Goal: Navigation & Orientation: Go to known website

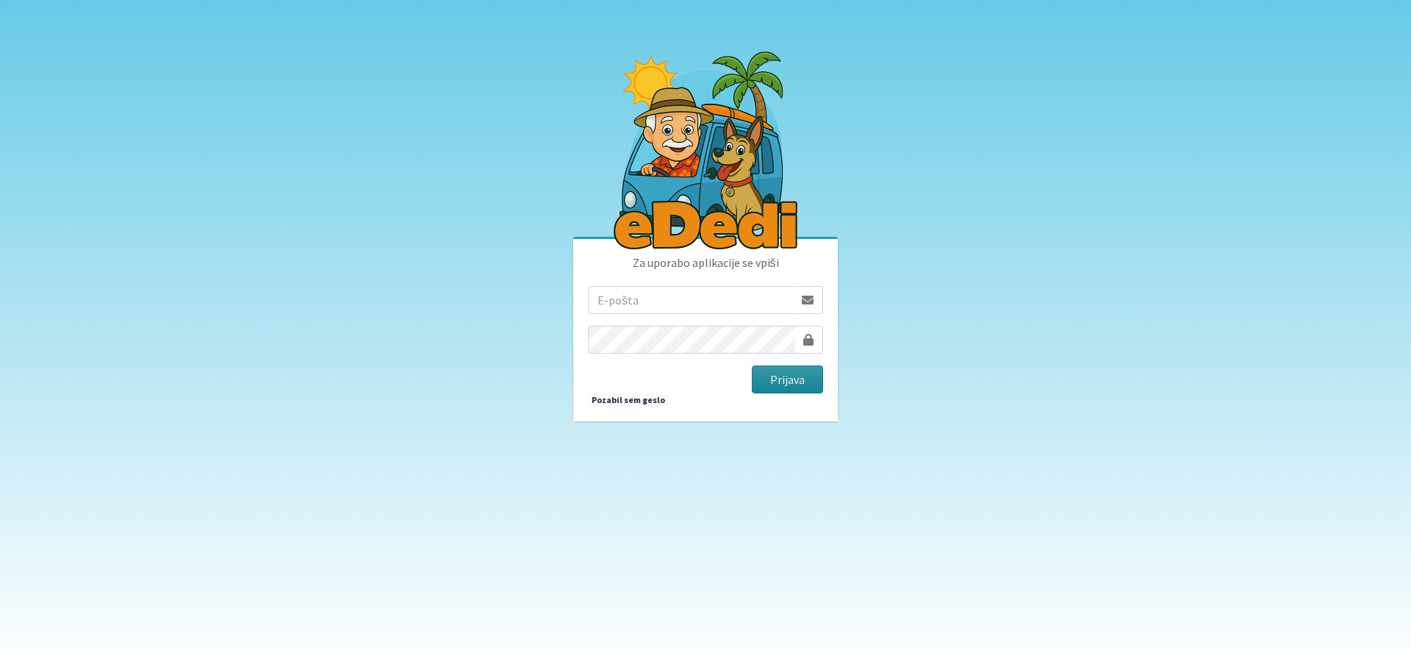
type input "[EMAIL_ADDRESS][DOMAIN_NAME]"
click at [781, 391] on button "Prijava" at bounding box center [787, 379] width 71 height 28
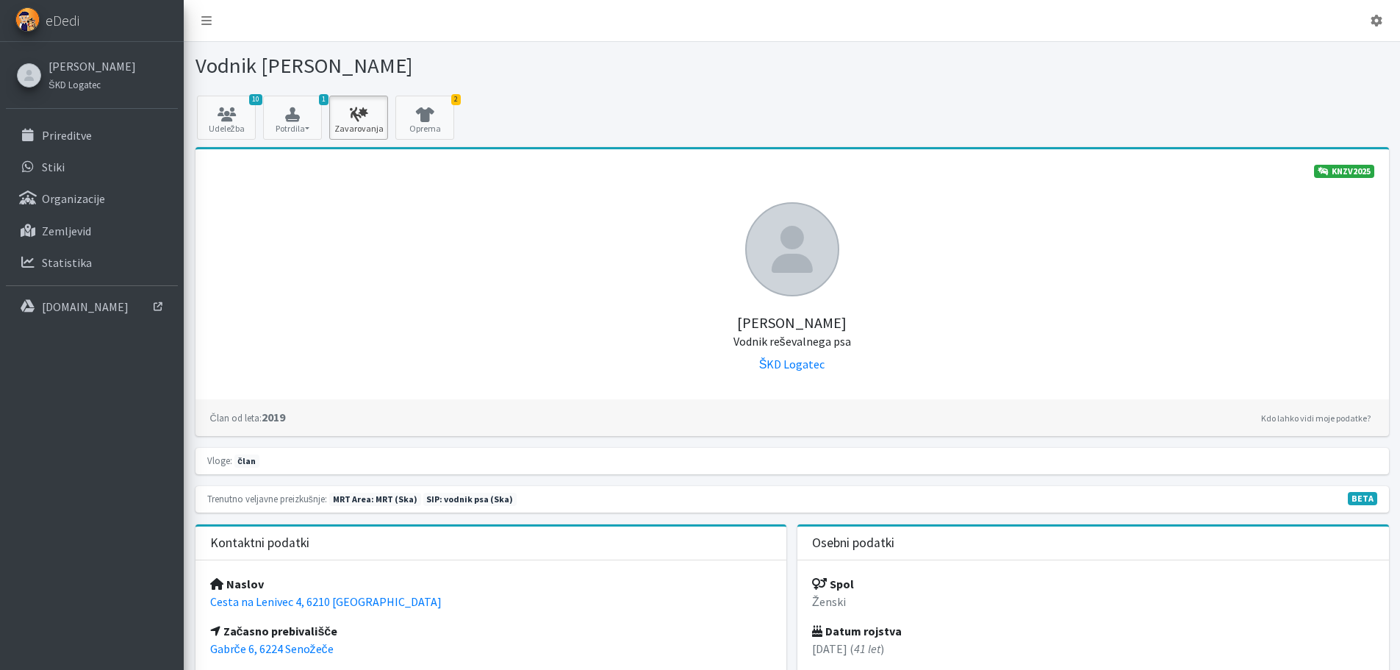
drag, startPoint x: 365, startPoint y: 117, endPoint x: 376, endPoint y: 117, distance: 11.0
click at [365, 117] on icon at bounding box center [359, 114] width 50 height 15
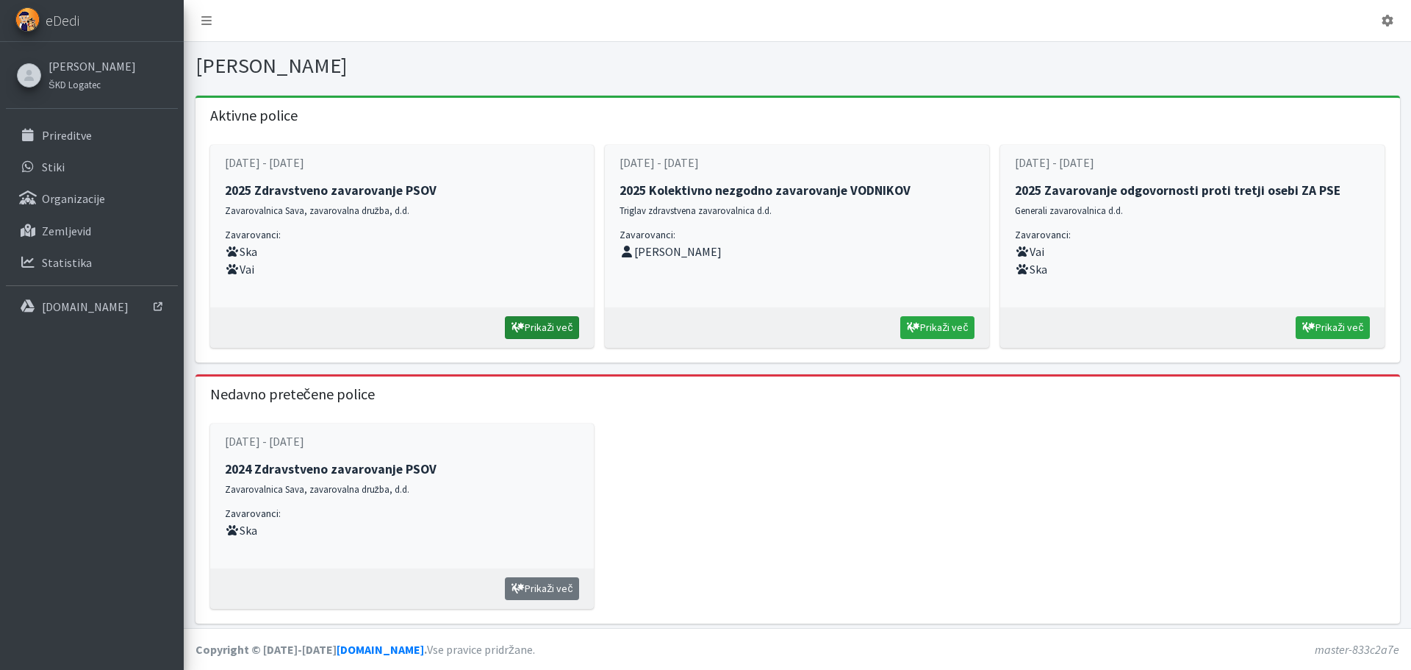
click at [537, 323] on link "Prikaži več" at bounding box center [542, 327] width 74 height 23
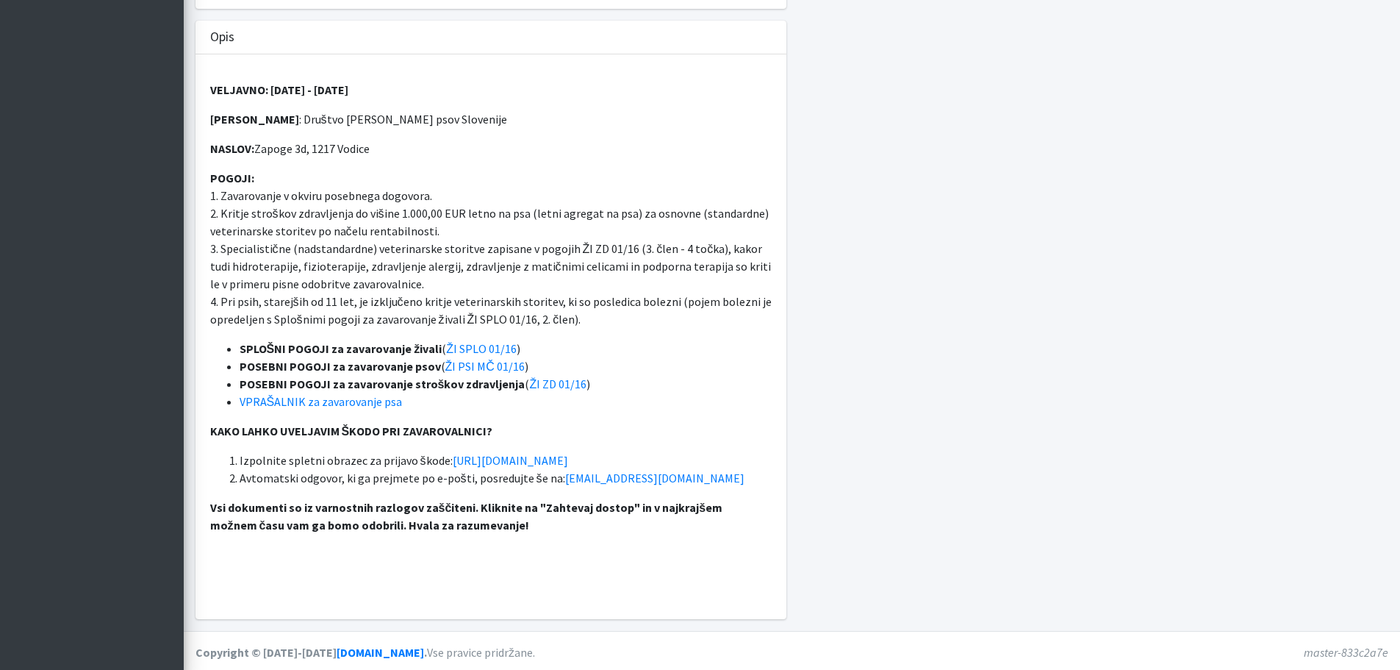
scroll to position [519, 0]
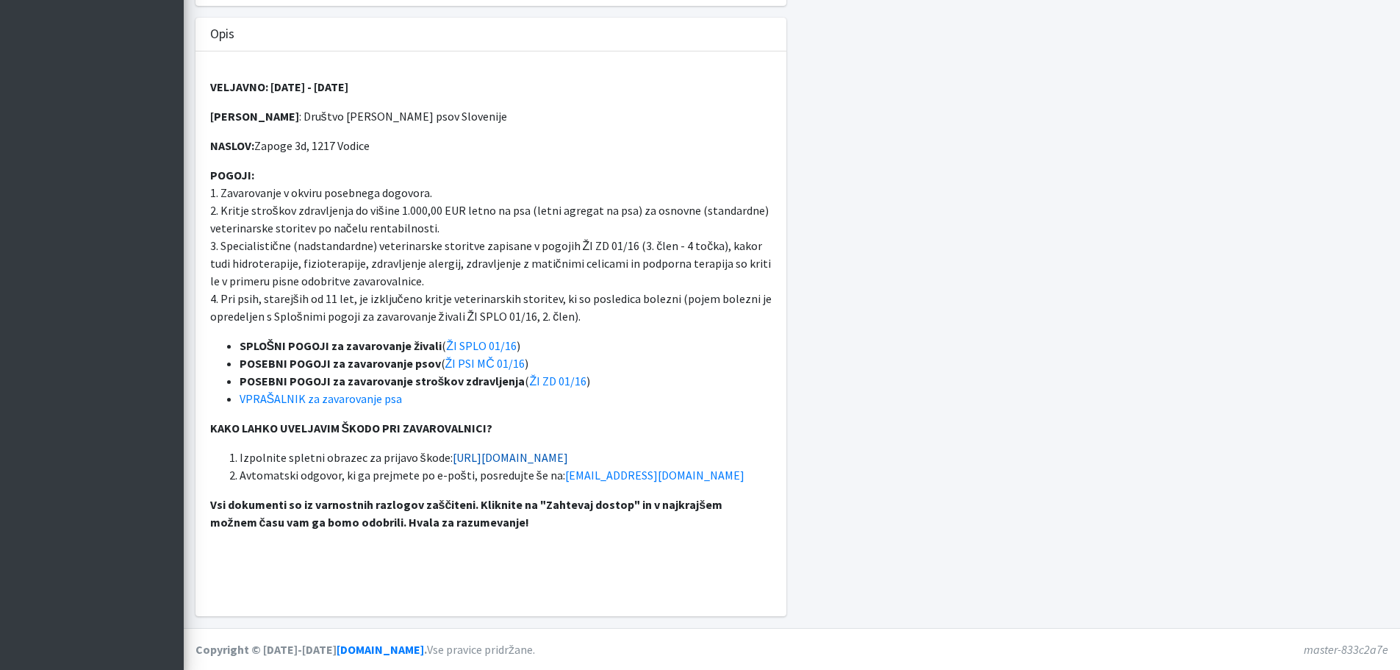
click at [568, 459] on link "https://www.zav-sava.si/prijava-skode" at bounding box center [510, 457] width 115 height 15
click at [509, 457] on link "https://www.zav-sava.si/prijava-skode" at bounding box center [510, 457] width 115 height 15
